Goal: Transaction & Acquisition: Purchase product/service

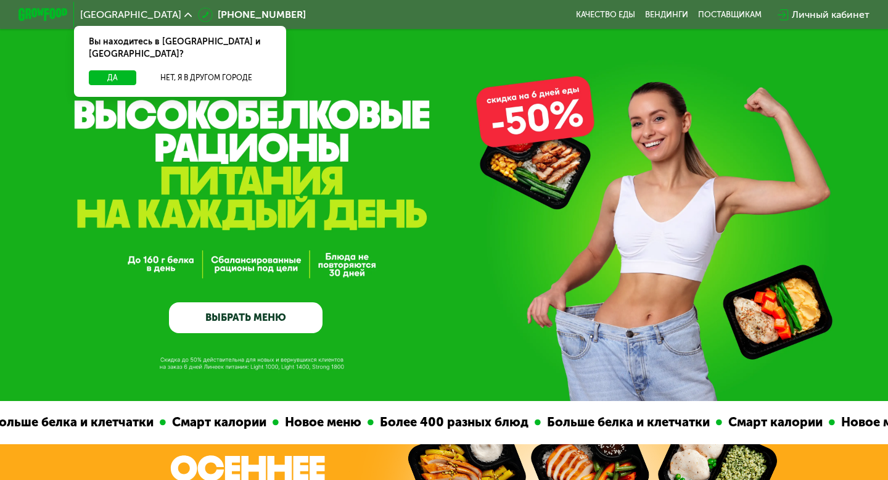
scroll to position [4, 0]
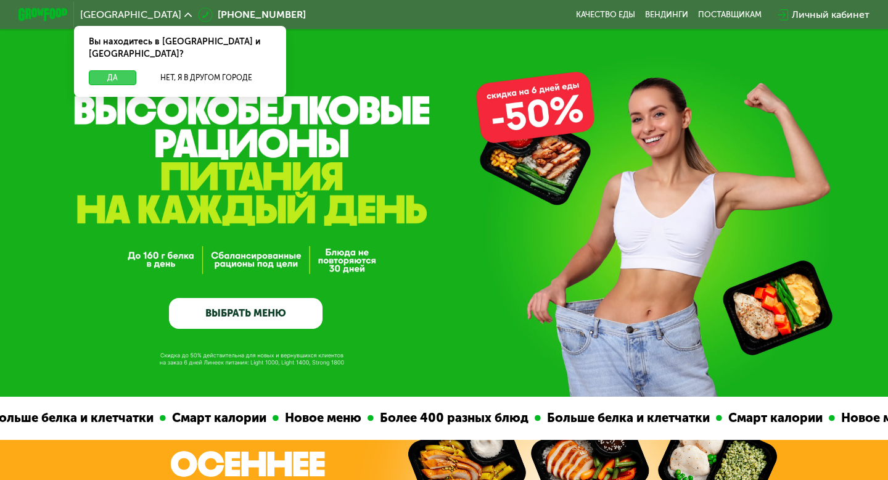
click at [117, 70] on button "Да" at bounding box center [112, 77] width 47 height 15
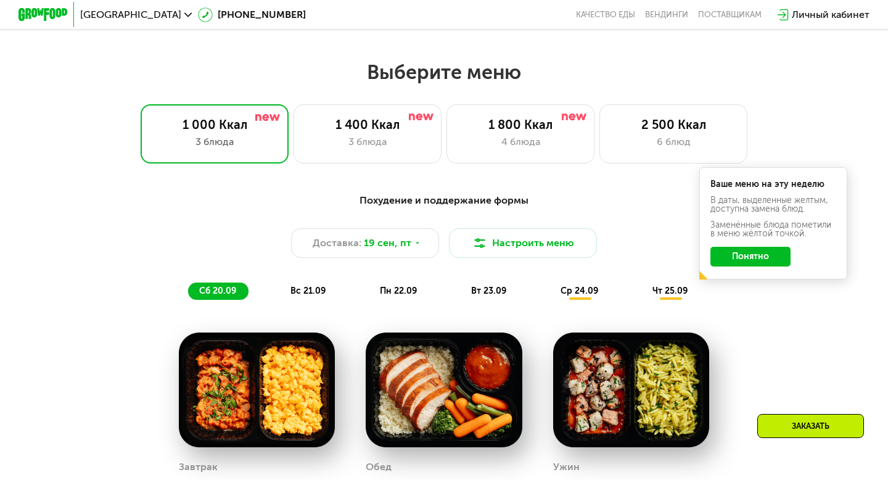
scroll to position [757, 0]
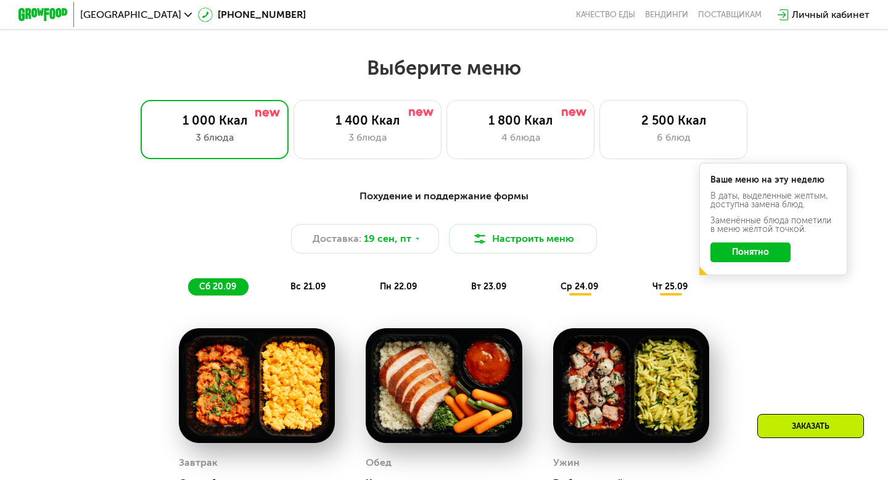
click at [750, 256] on button "Понятно" at bounding box center [750, 252] width 80 height 20
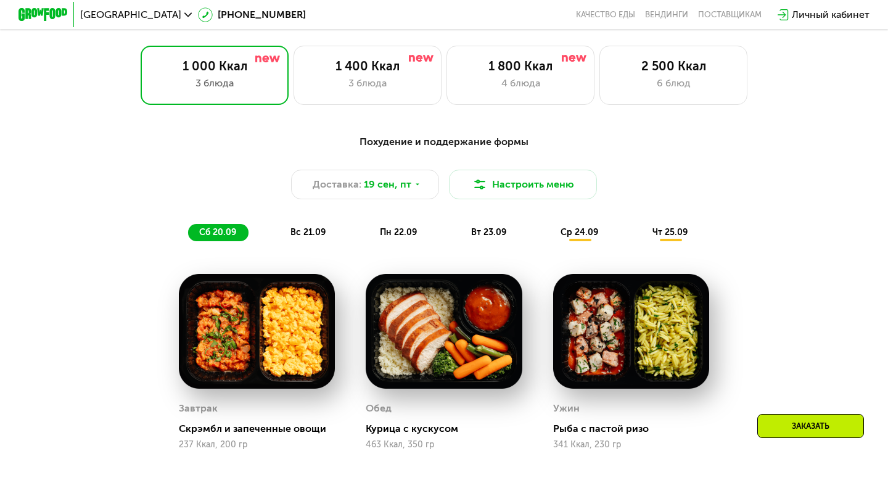
scroll to position [773, 0]
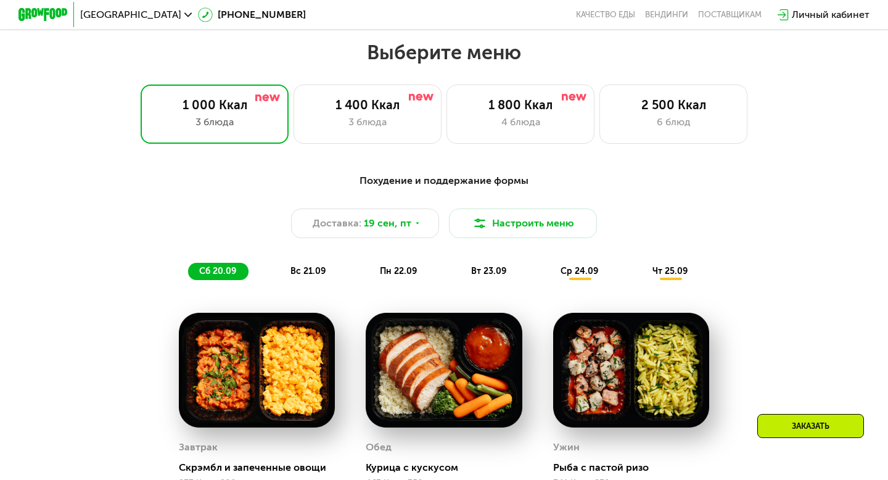
click at [482, 183] on div "Похудение и поддержание формы" at bounding box center [444, 180] width 730 height 15
click at [581, 123] on div "4 блюда" at bounding box center [520, 122] width 122 height 15
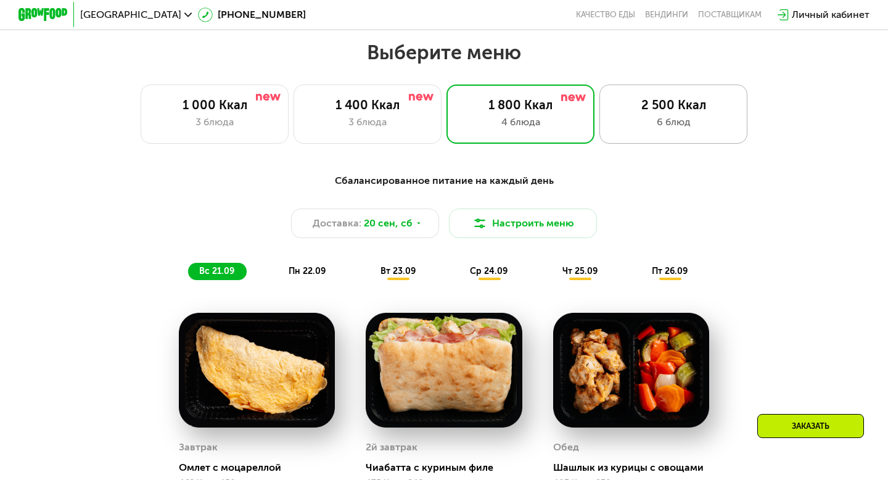
click at [635, 128] on div "6 блюд" at bounding box center [673, 122] width 122 height 15
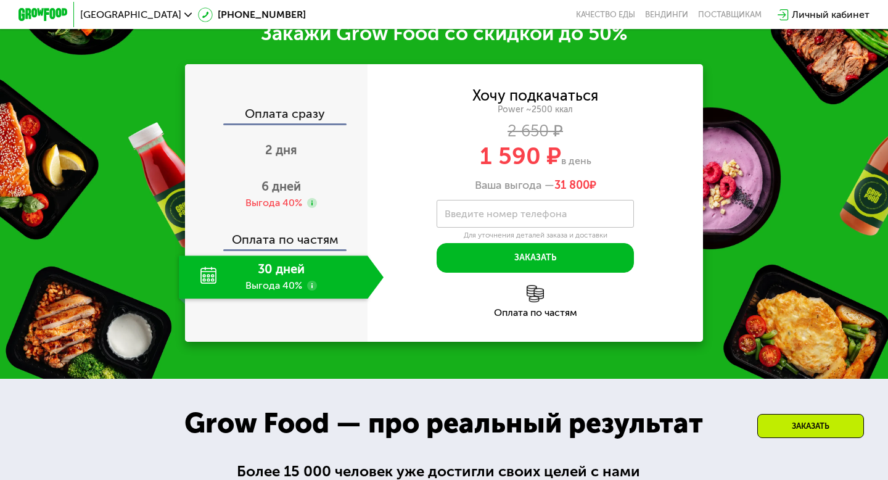
scroll to position [1679, 0]
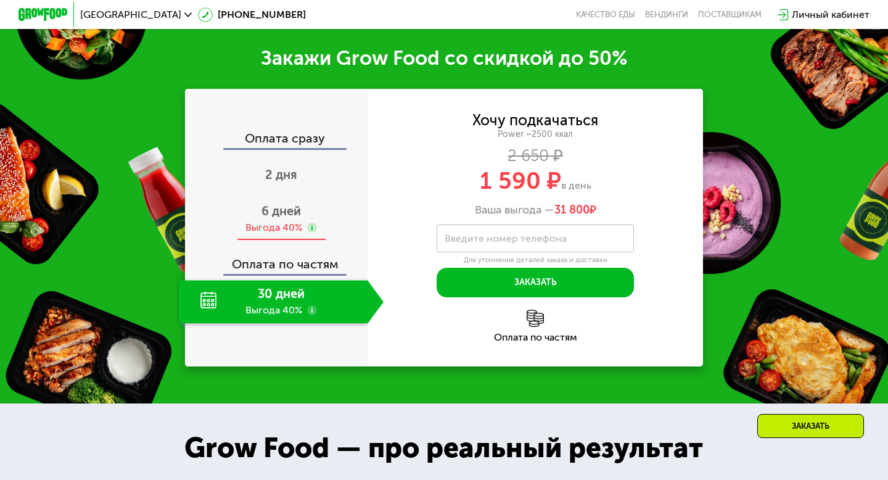
click at [284, 218] on span "6 дней" at bounding box center [280, 211] width 39 height 15
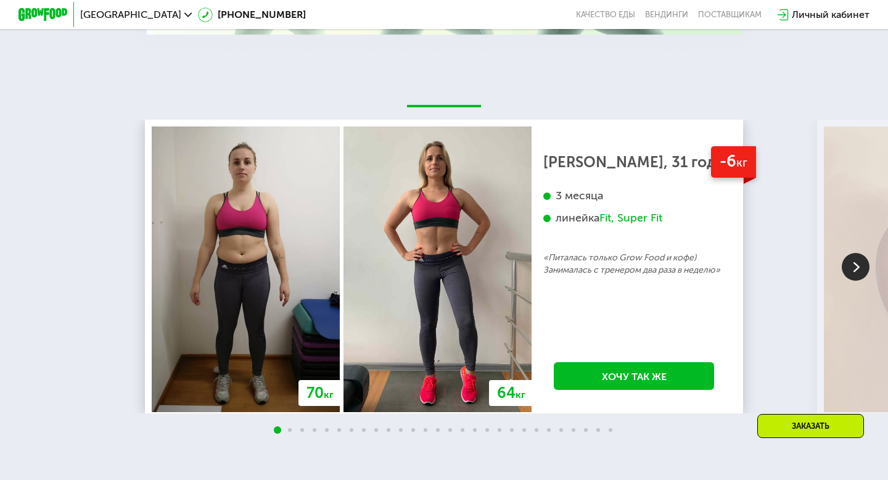
scroll to position [2503, 0]
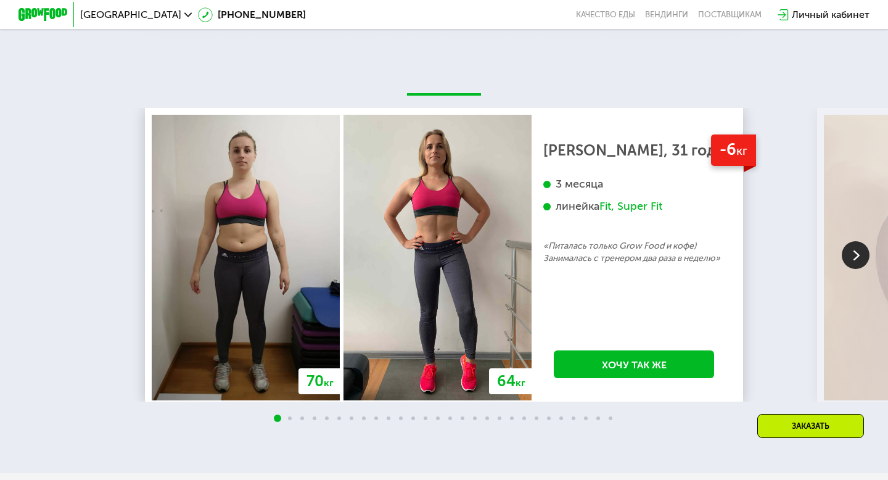
click at [864, 268] on img at bounding box center [856, 255] width 28 height 28
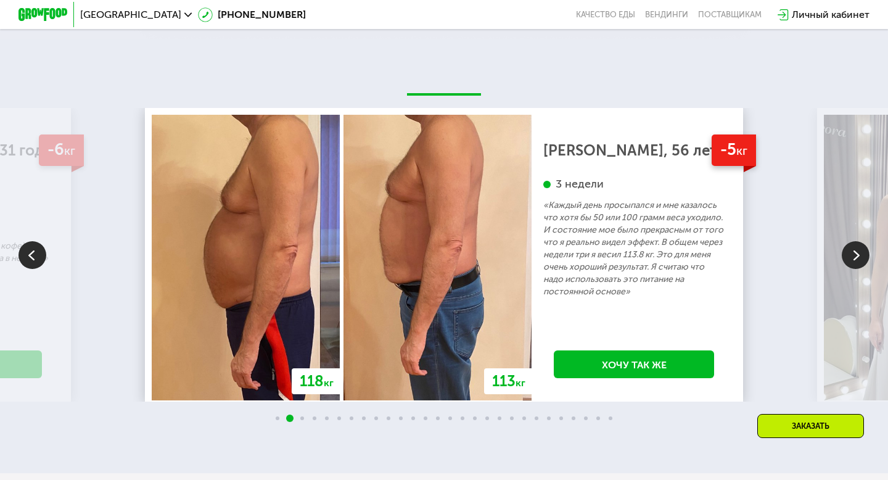
click at [863, 268] on img at bounding box center [856, 255] width 28 height 28
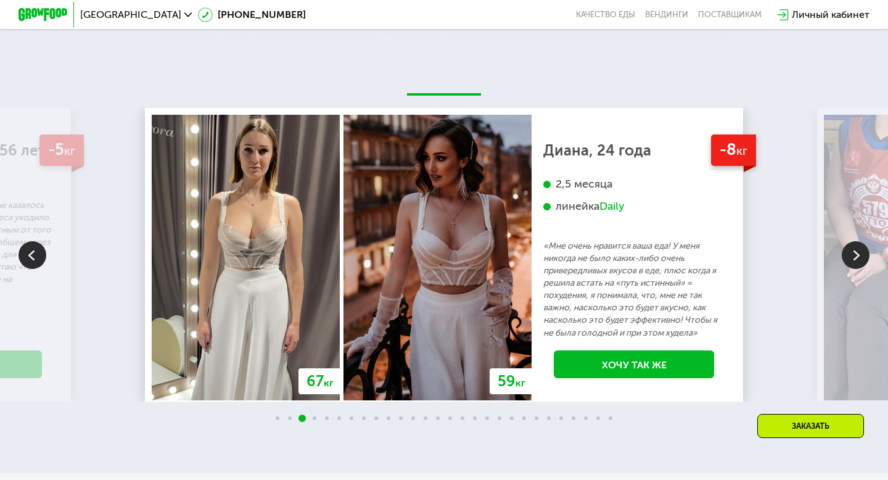
click at [863, 268] on img at bounding box center [856, 255] width 28 height 28
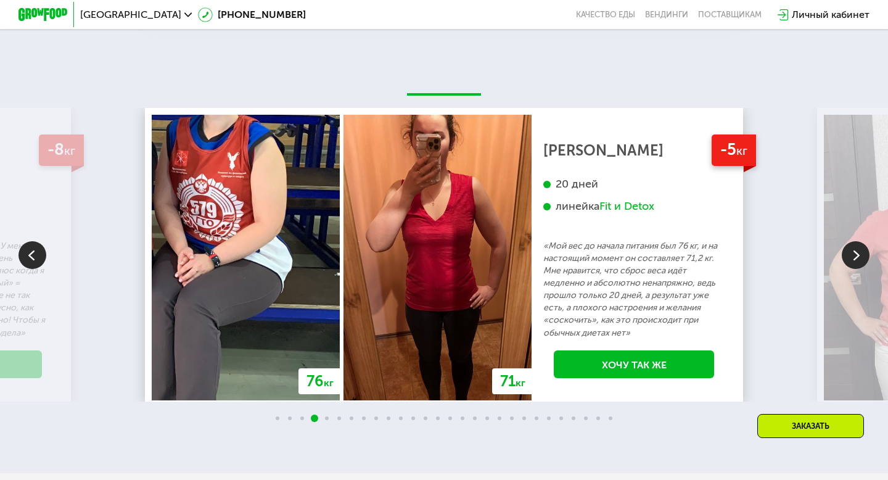
click at [863, 268] on img at bounding box center [856, 255] width 28 height 28
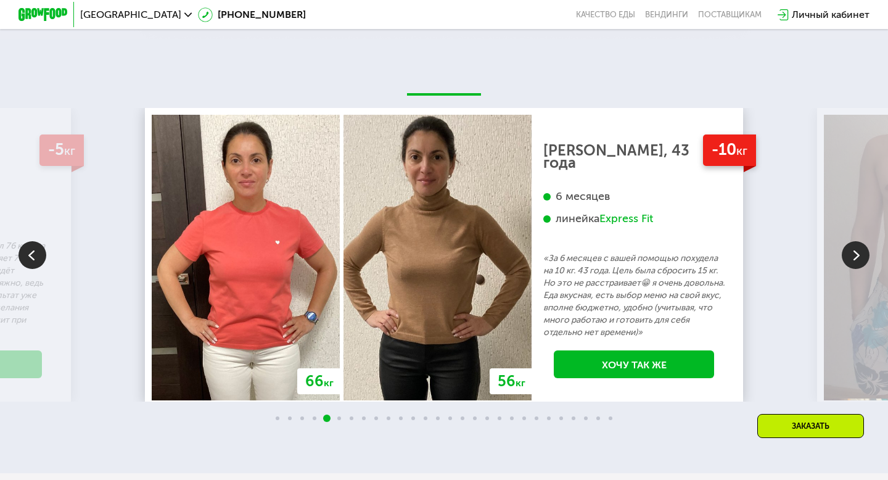
click at [863, 268] on img at bounding box center [856, 255] width 28 height 28
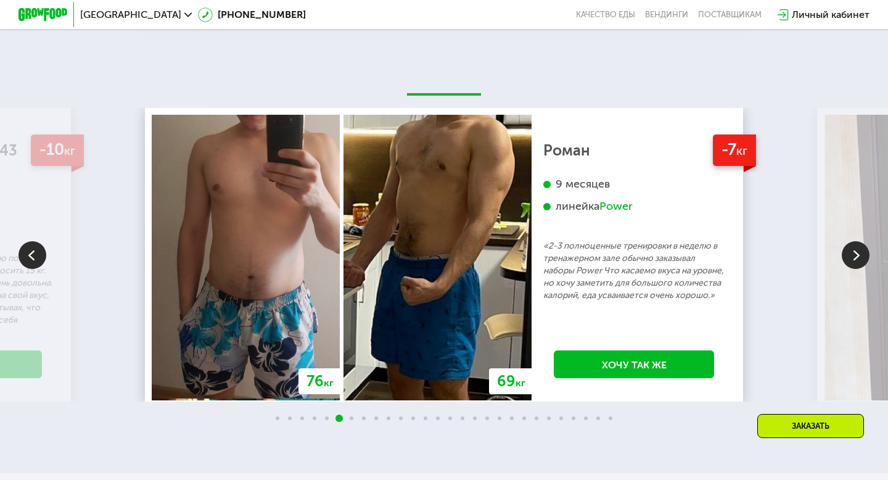
click at [863, 268] on img at bounding box center [856, 255] width 28 height 28
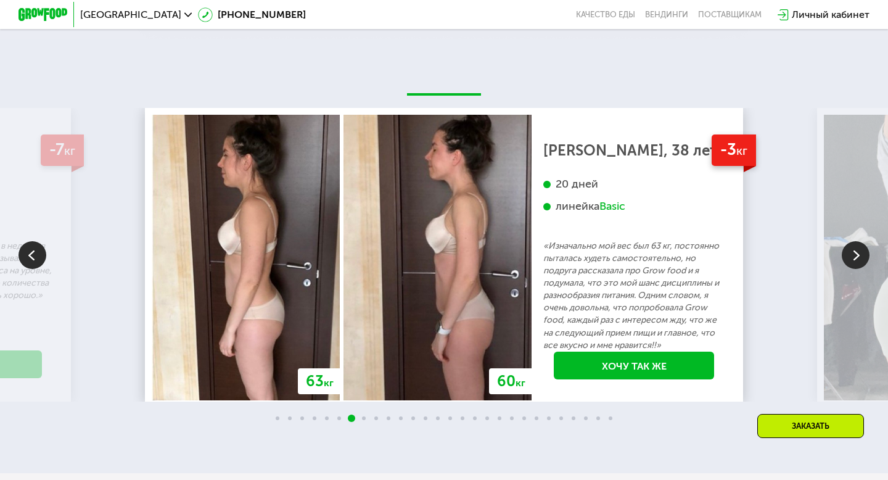
click at [863, 268] on img at bounding box center [856, 255] width 28 height 28
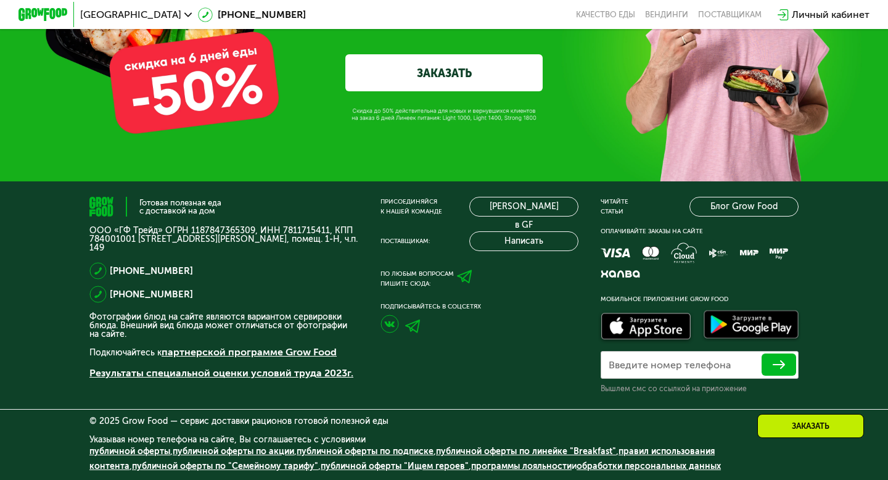
scroll to position [4152, 0]
